Goal: Navigation & Orientation: Find specific page/section

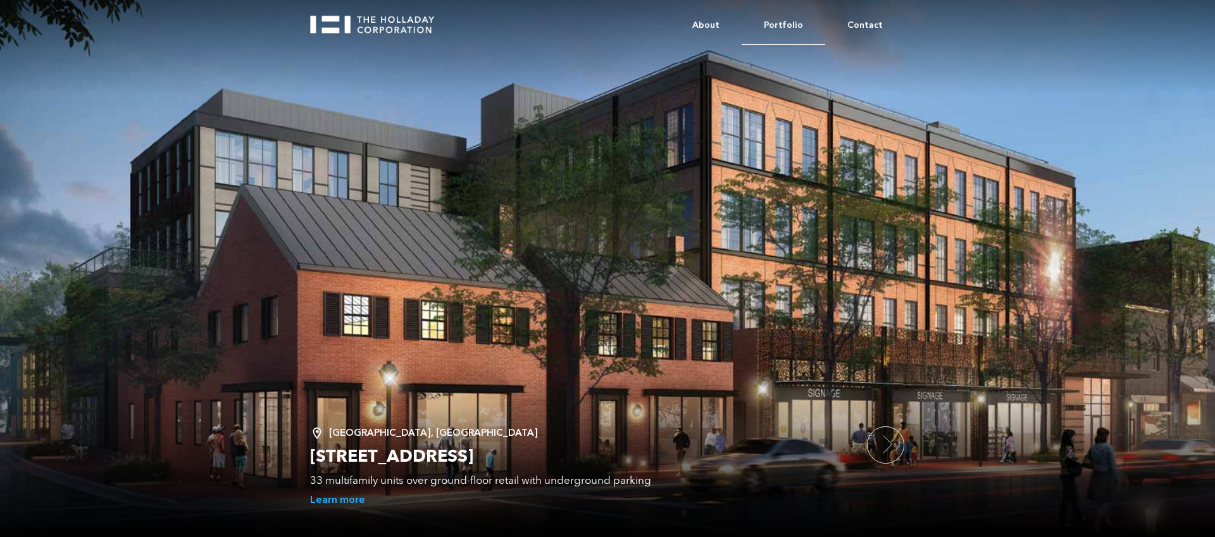
click at [801, 22] on link "Portfolio" at bounding box center [783, 25] width 84 height 39
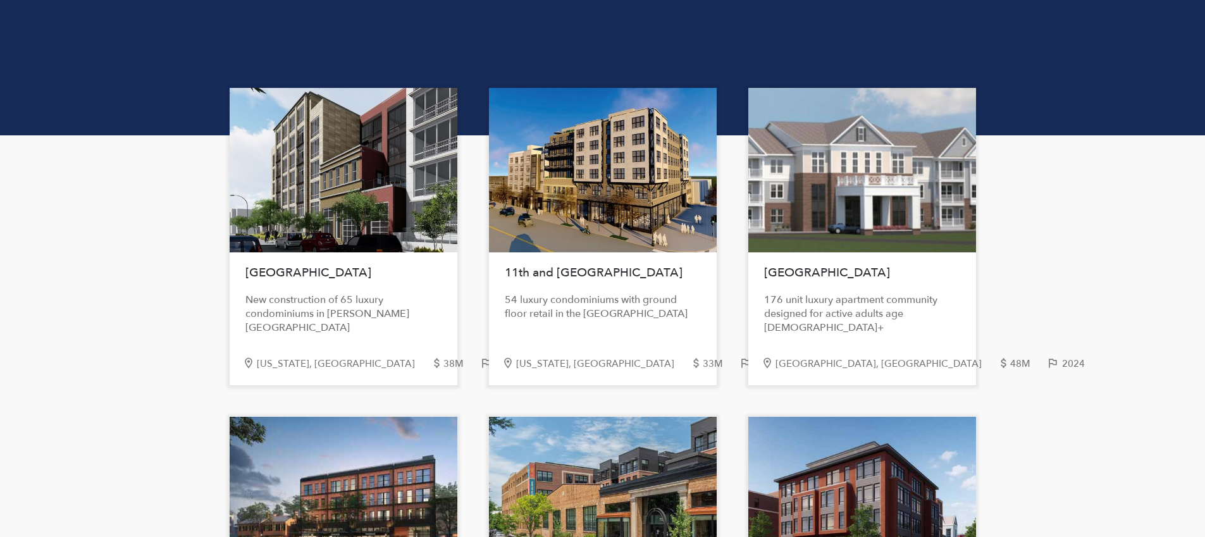
scroll to position [133, 0]
click at [609, 294] on div "54 luxury condominiums with ground floor retail in the [GEOGRAPHIC_DATA]" at bounding box center [603, 308] width 196 height 28
click at [586, 212] on div at bounding box center [603, 171] width 228 height 164
click at [626, 252] on div "[GEOGRAPHIC_DATA] luxury condominiums with ground floor retail in the [GEOGRAPH…" at bounding box center [603, 237] width 228 height 297
click at [631, 283] on h1 "11th and [GEOGRAPHIC_DATA]" at bounding box center [603, 273] width 196 height 28
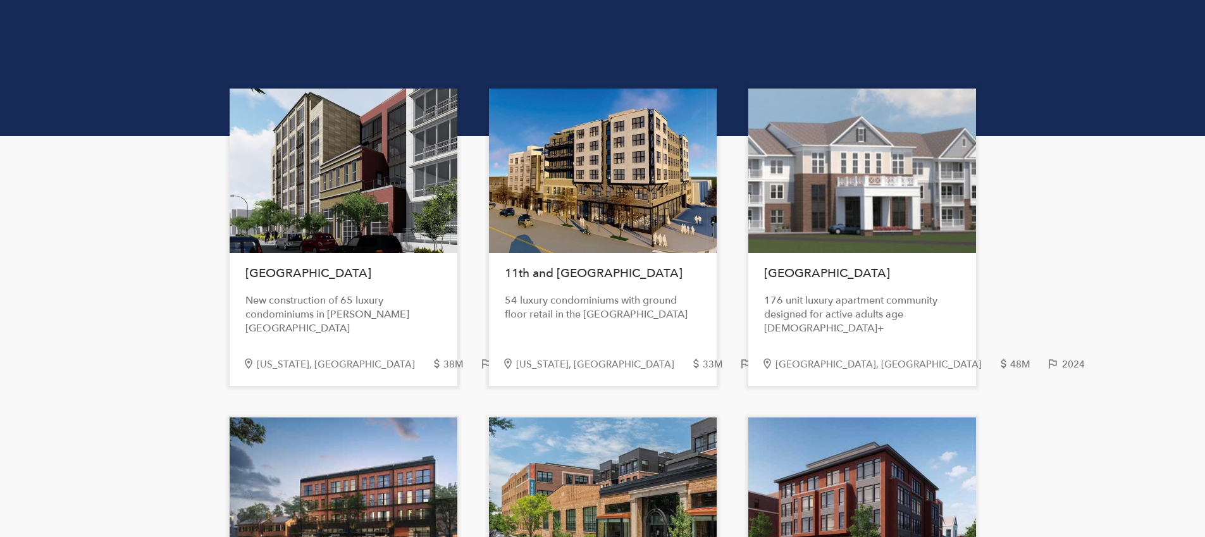
click at [924, 201] on div at bounding box center [862, 171] width 228 height 164
click at [872, 344] on div "[GEOGRAPHIC_DATA] 176 unit luxury apartment community designed for active adult…" at bounding box center [862, 237] width 228 height 297
drag, startPoint x: 874, startPoint y: 371, endPoint x: 891, endPoint y: 368, distance: 18.1
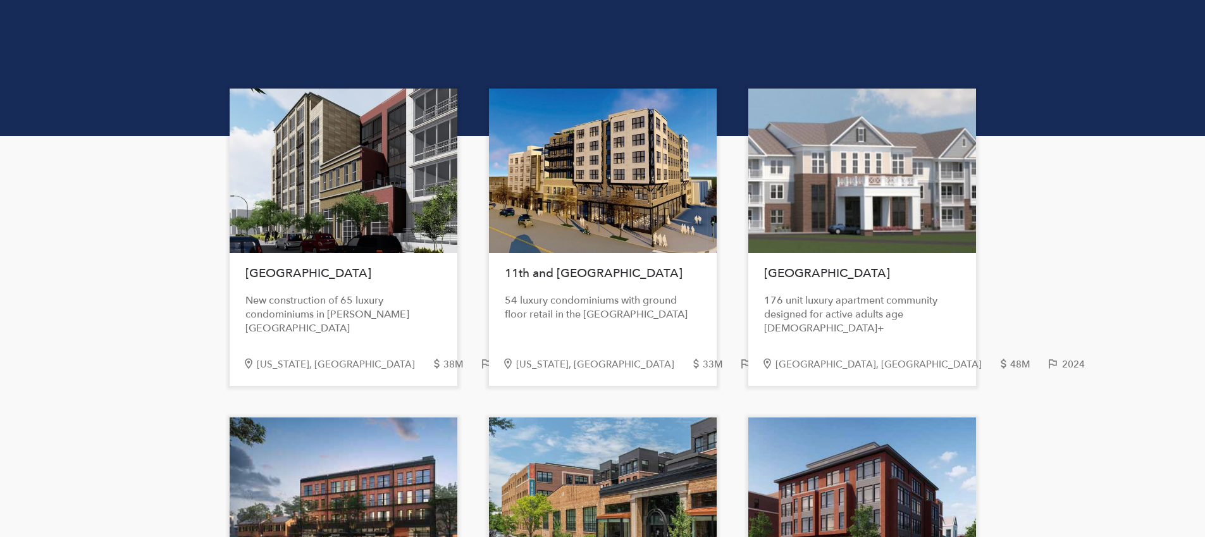
click at [876, 371] on div "[GEOGRAPHIC_DATA], [GEOGRAPHIC_DATA] 48M 2024" at bounding box center [862, 371] width 228 height 30
click at [1062, 364] on div "2024" at bounding box center [1081, 364] width 39 height 11
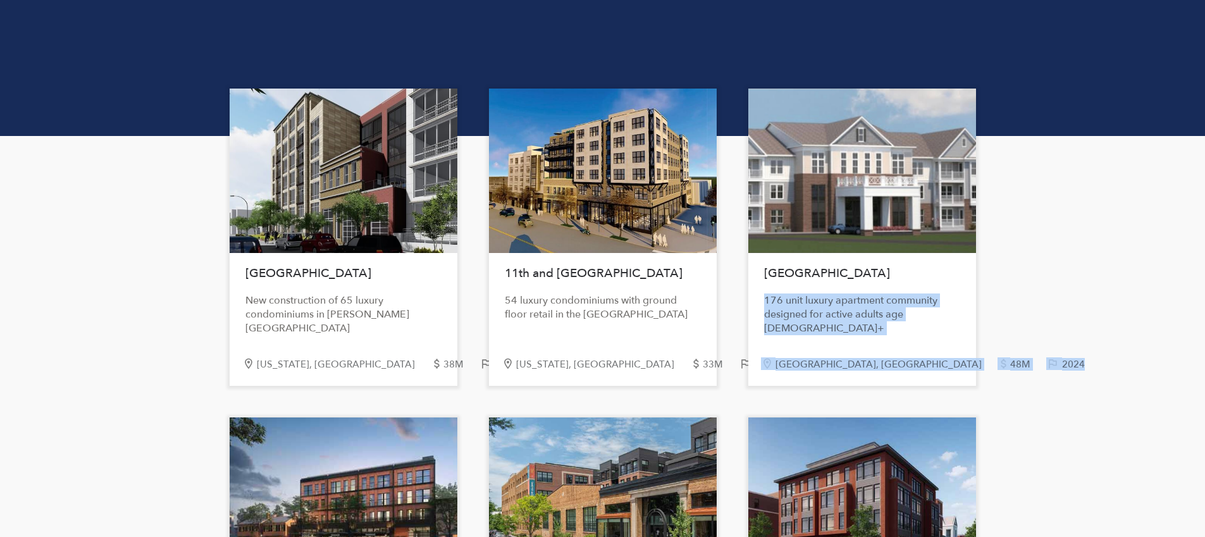
drag, startPoint x: 941, startPoint y: 364, endPoint x: 757, endPoint y: 360, distance: 184.8
click at [757, 360] on div "[GEOGRAPHIC_DATA], [GEOGRAPHIC_DATA] 48M 2024" at bounding box center [862, 371] width 228 height 30
click at [756, 354] on div "[GEOGRAPHIC_DATA] 176 unit luxury apartment community designed for active adult…" at bounding box center [862, 237] width 228 height 297
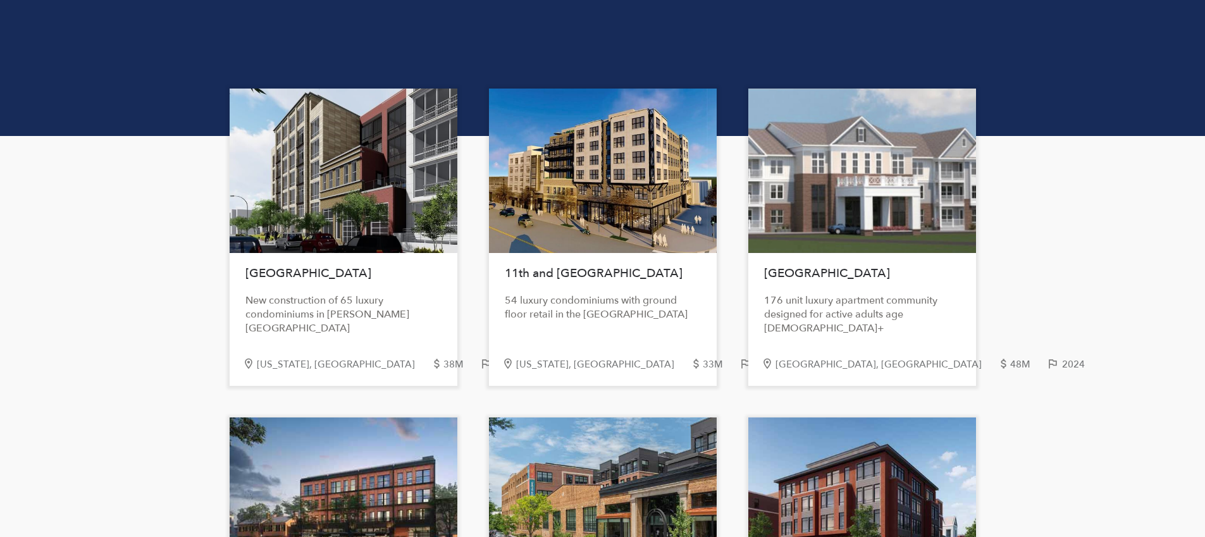
click at [516, 328] on div "[GEOGRAPHIC_DATA] luxury condominiums with ground floor retail in the [GEOGRAPH…" at bounding box center [603, 237] width 228 height 297
click at [432, 304] on div "New construction of 65 luxury condominiums in [PERSON_NAME][GEOGRAPHIC_DATA]" at bounding box center [343, 315] width 196 height 42
